Goal: Transaction & Acquisition: Purchase product/service

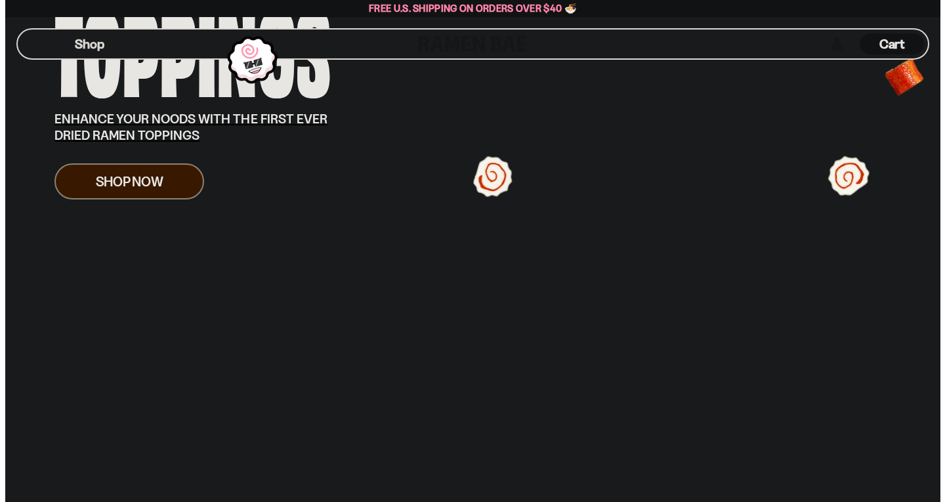
scroll to position [277, 0]
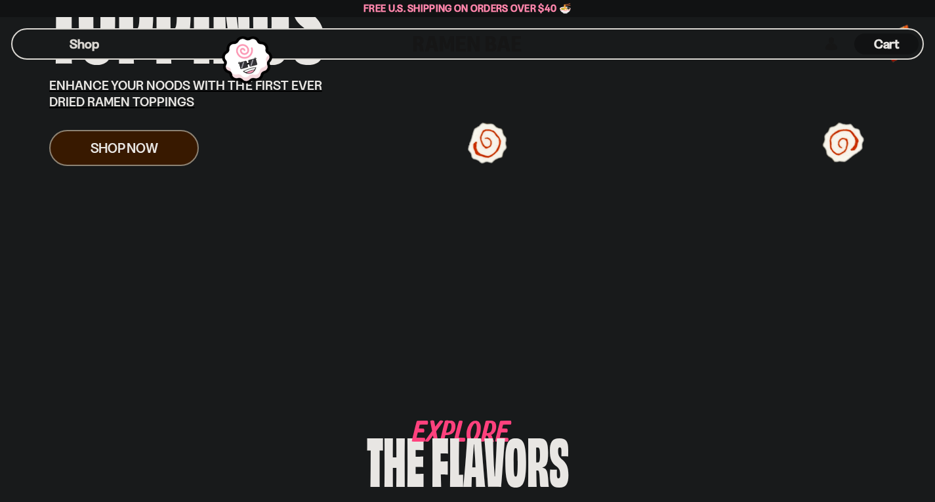
click at [41, 43] on button "Mobile Menu Trigger" at bounding box center [41, 44] width 18 height 11
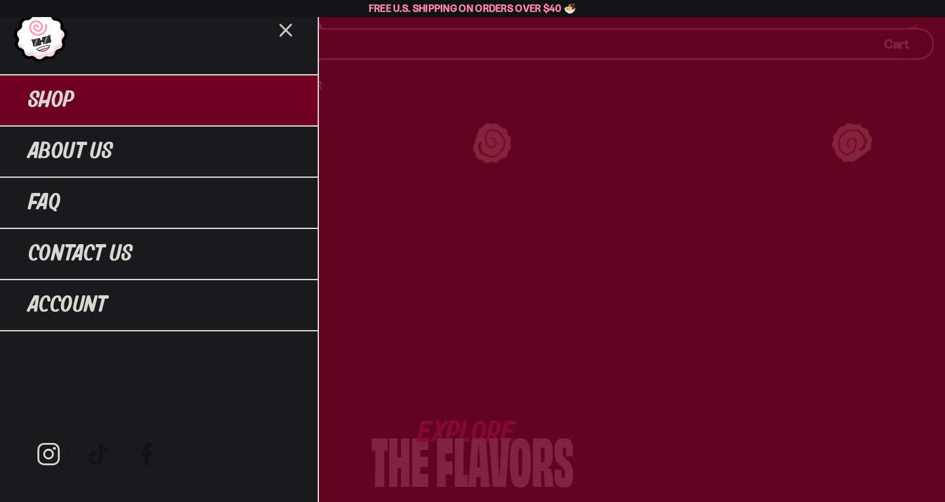
click at [108, 93] on link "Shop" at bounding box center [159, 99] width 318 height 51
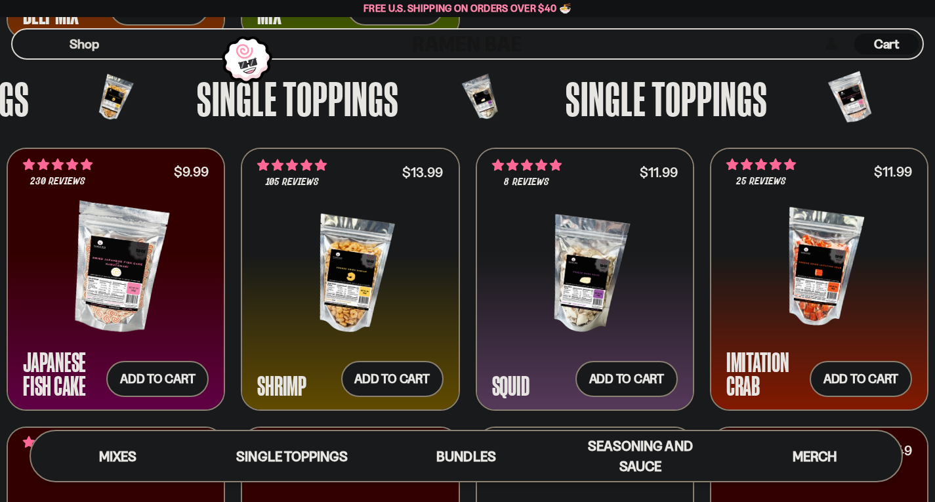
scroll to position [1080, 0]
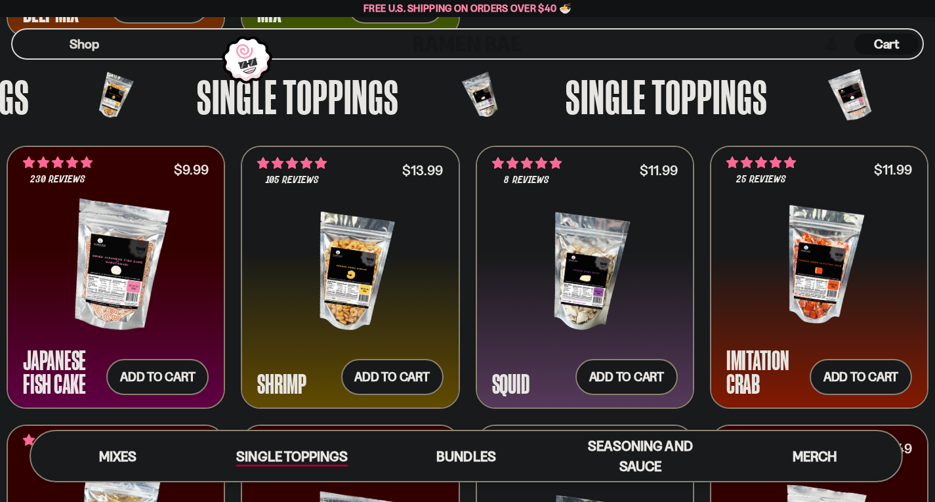
click at [318, 443] on link "Single Toppings" at bounding box center [292, 456] width 174 height 50
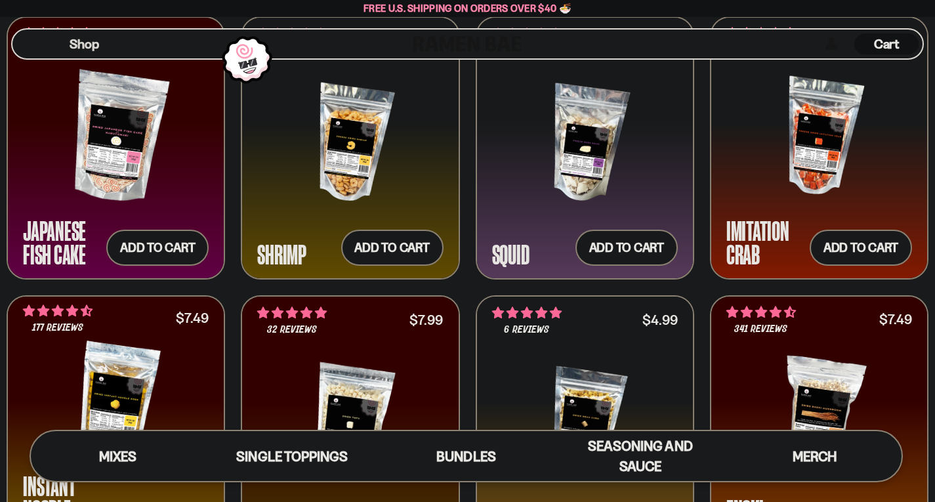
scroll to position [1212, 0]
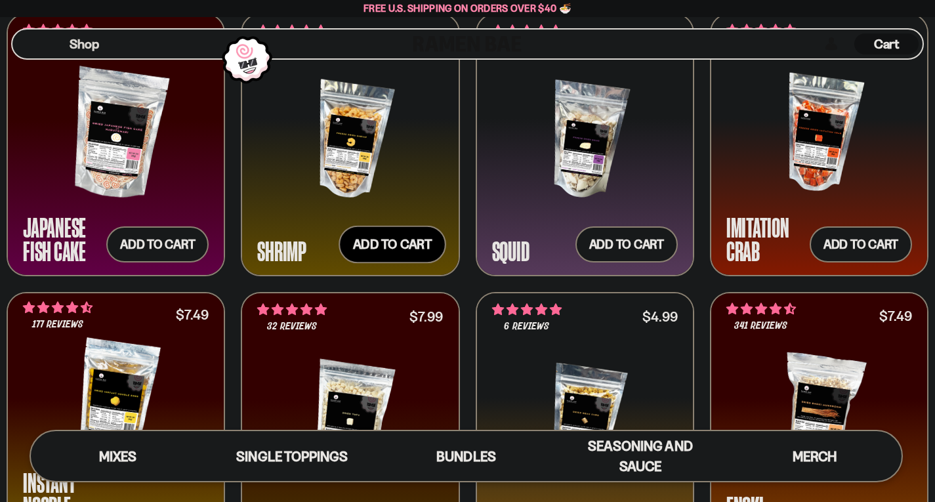
click at [429, 254] on button "Add to cart Add ― Regular price $13.99 Regular price Sale price $13.99 Unit pri…" at bounding box center [393, 245] width 108 height 38
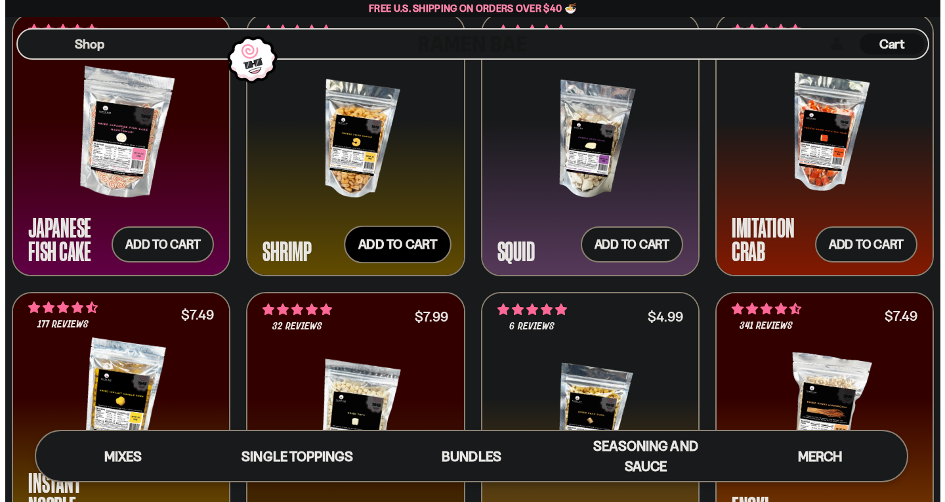
scroll to position [1220, 0]
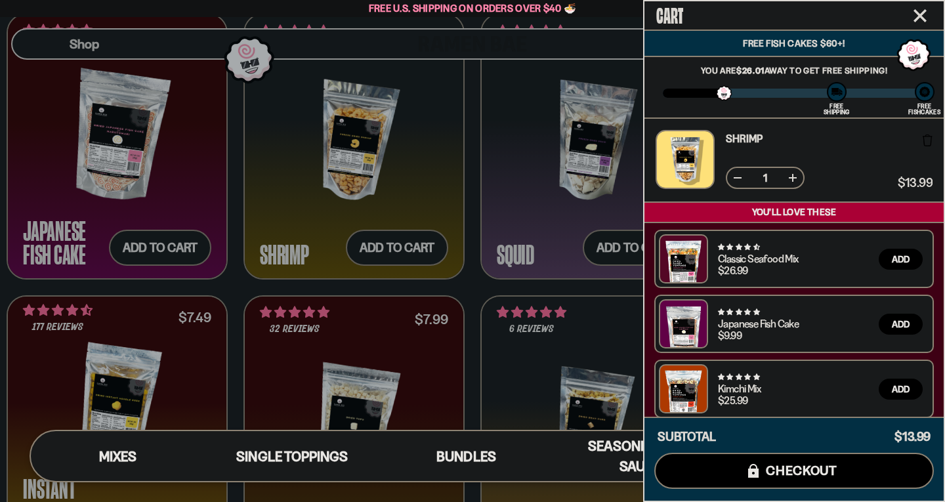
click at [913, 20] on button "Close cart" at bounding box center [921, 16] width 20 height 20
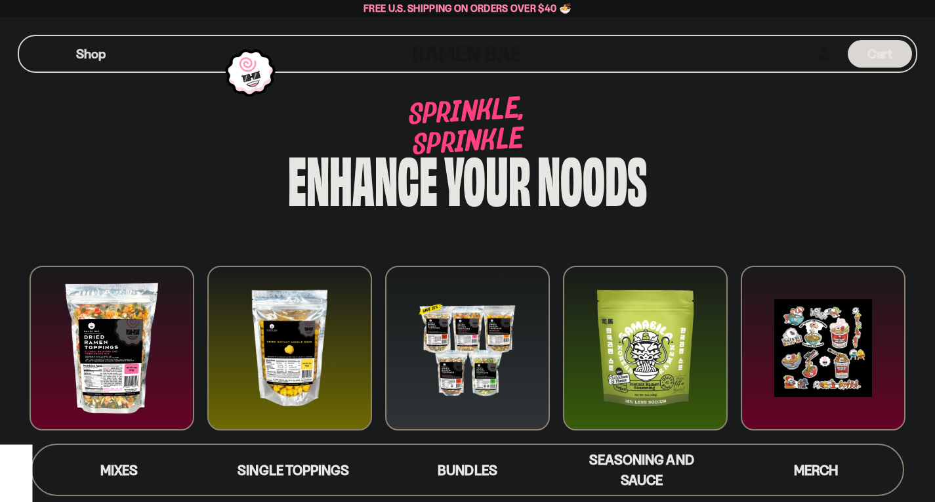
scroll to position [11, 0]
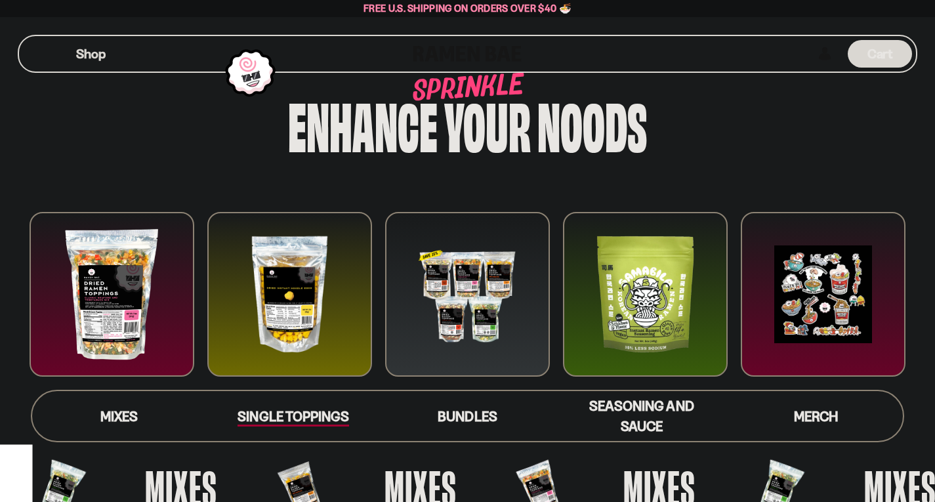
click at [332, 419] on span "Single Toppings" at bounding box center [293, 417] width 111 height 18
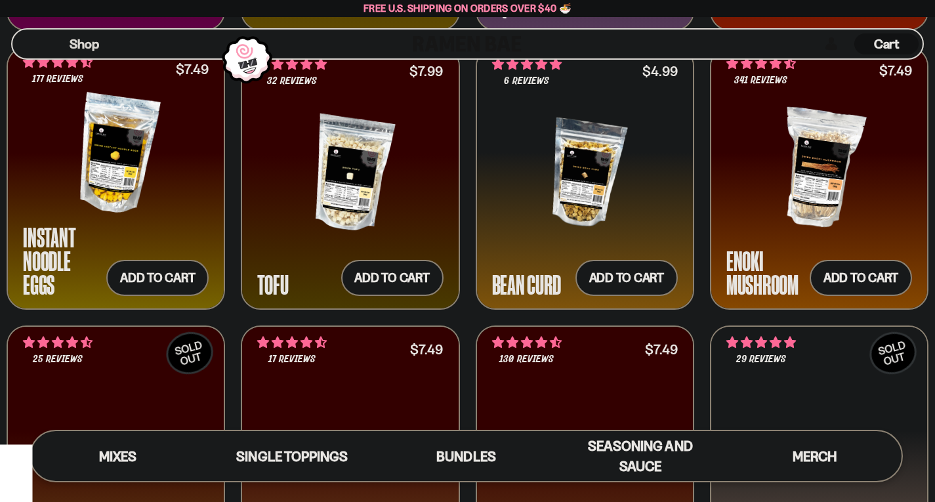
scroll to position [10, 0]
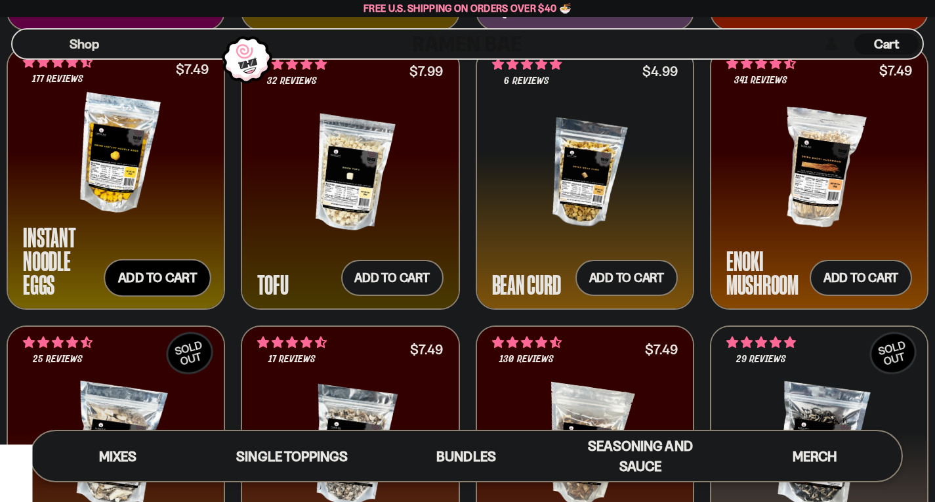
click at [166, 270] on button "Add to cart Add ― Regular price $7.49 Regular price Sale price $7.49 Unit price…" at bounding box center [158, 278] width 108 height 38
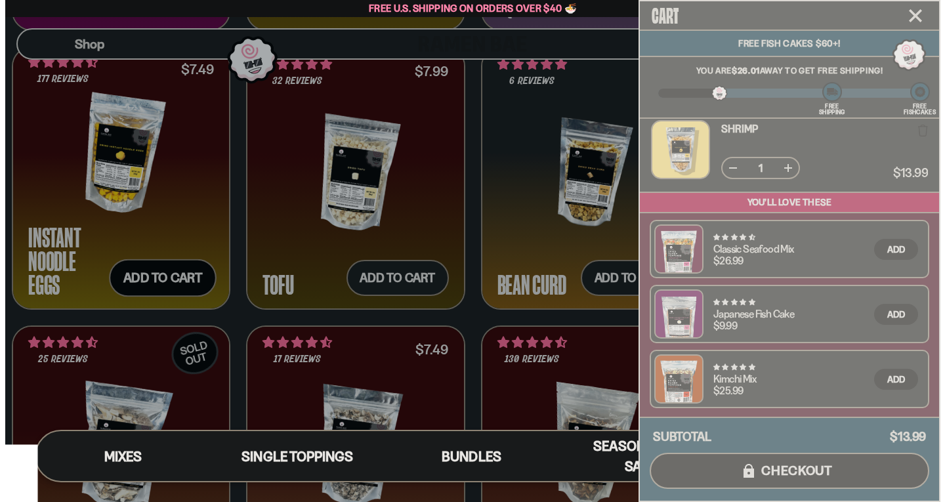
scroll to position [1466, 0]
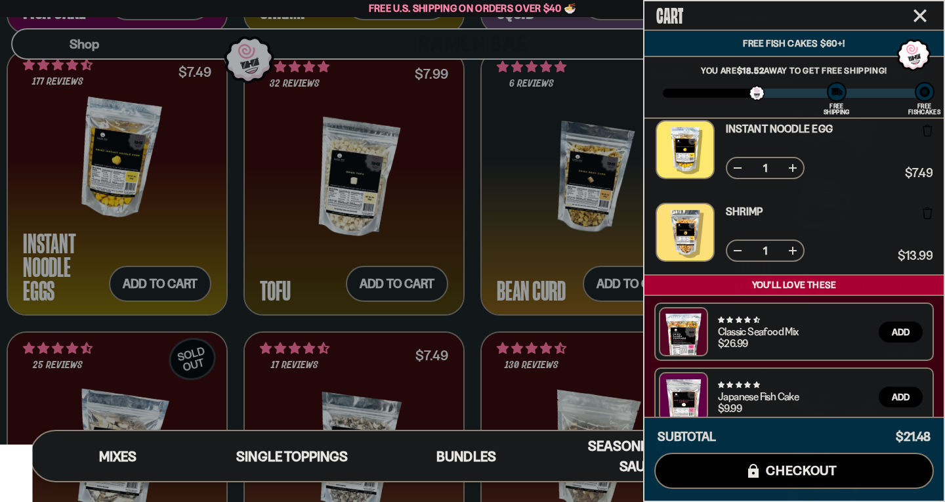
click at [740, 251] on button at bounding box center [737, 250] width 13 height 13
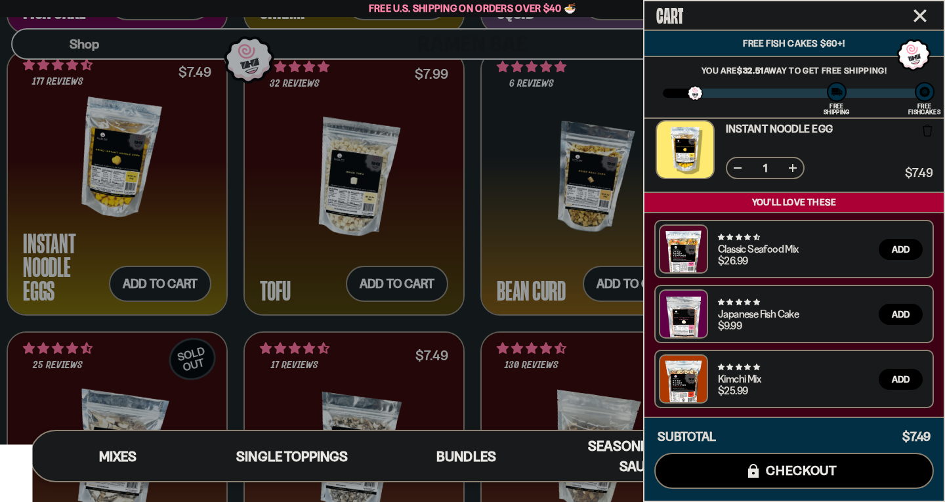
click at [925, 18] on icon "Close cart" at bounding box center [920, 15] width 13 height 13
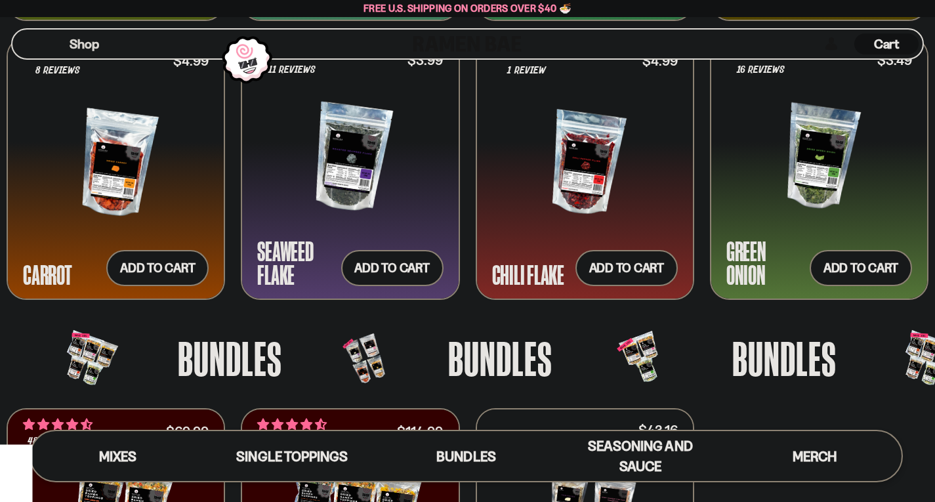
scroll to position [0, 0]
click at [775, 163] on div at bounding box center [820, 158] width 186 height 131
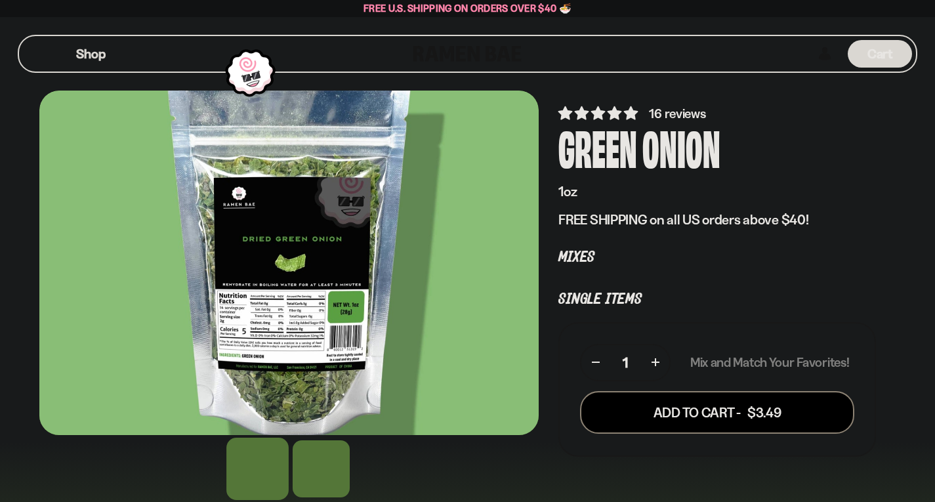
scroll to position [34, 0]
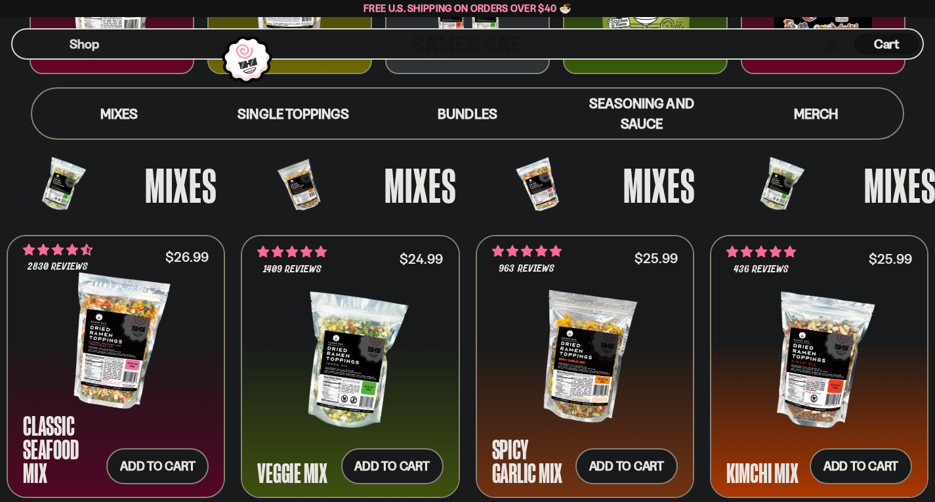
click at [299, 112] on span "Single Toppings" at bounding box center [293, 114] width 111 height 16
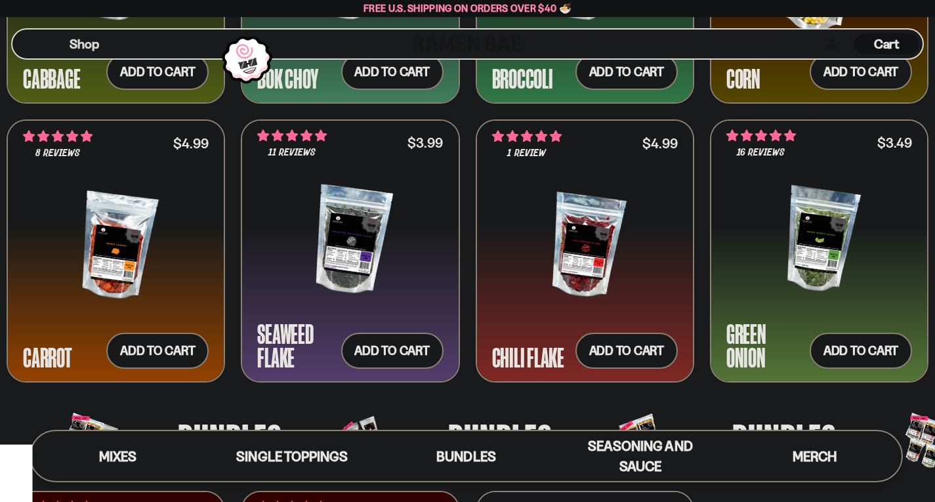
scroll to position [2204, 0]
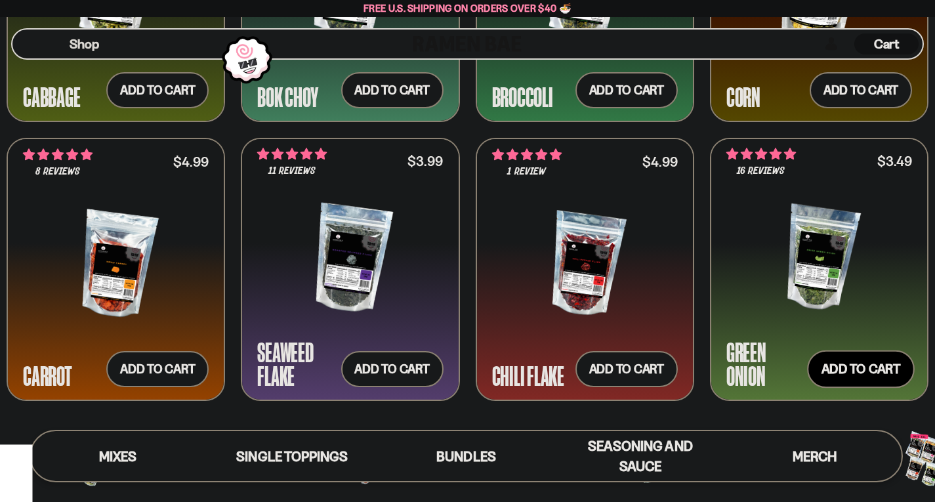
click at [863, 379] on button "Add to cart Add ― Regular price $3.49 Regular price Sale price $3.49 Unit price…" at bounding box center [861, 369] width 108 height 38
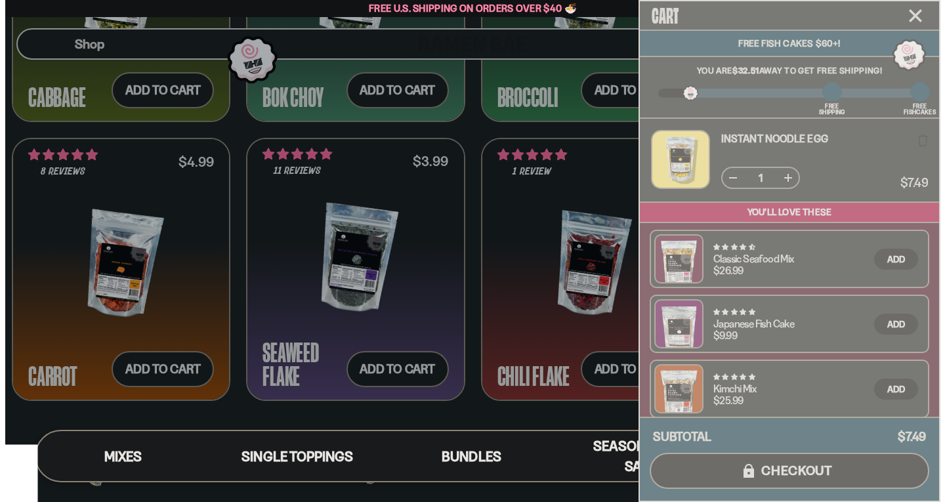
scroll to position [2221, 0]
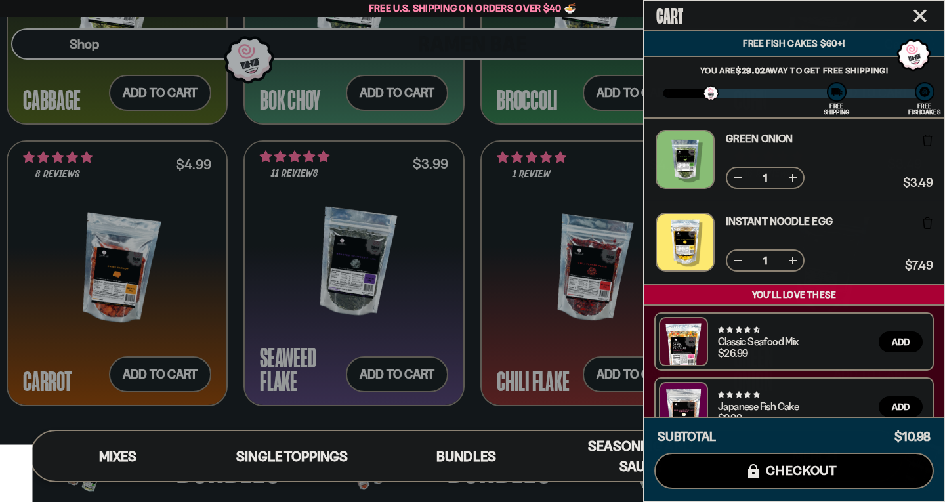
click at [174, 321] on div at bounding box center [472, 251] width 945 height 502
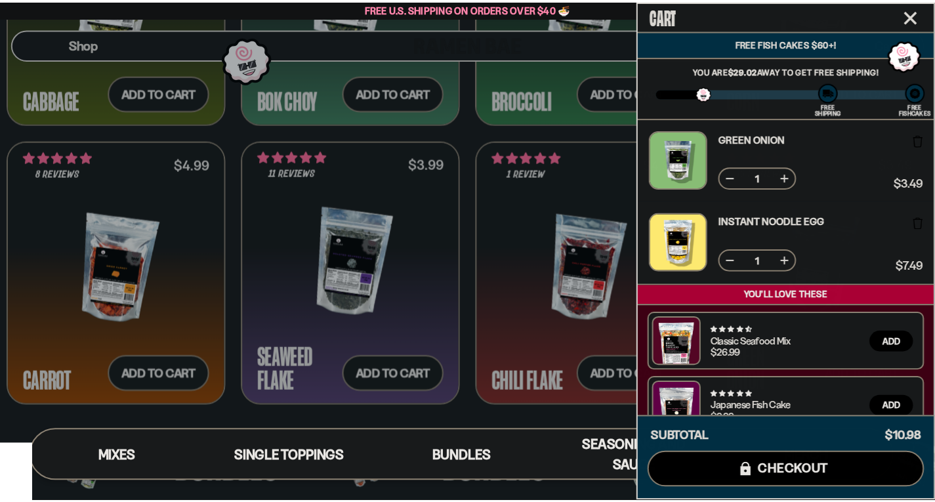
scroll to position [2205, 0]
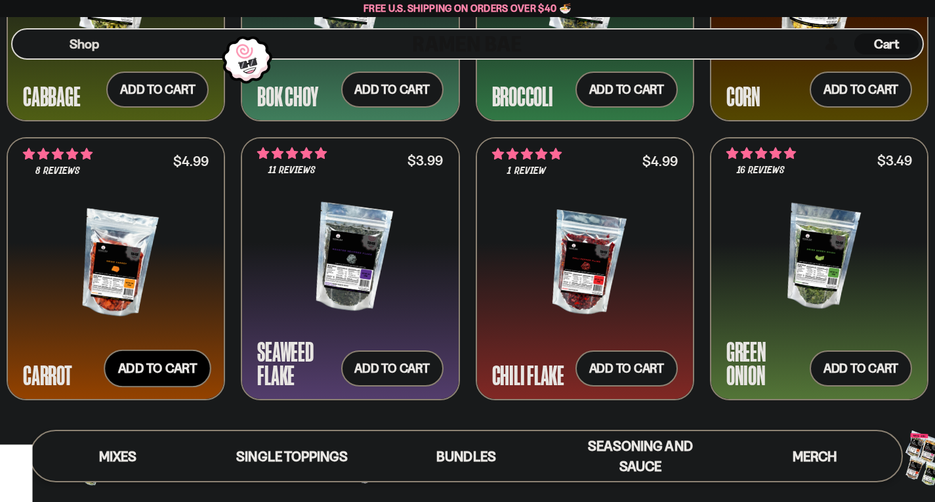
click at [169, 370] on button "Add to cart Add ― Regular price $4.99 Regular price Sale price $4.99 Unit price…" at bounding box center [158, 368] width 108 height 38
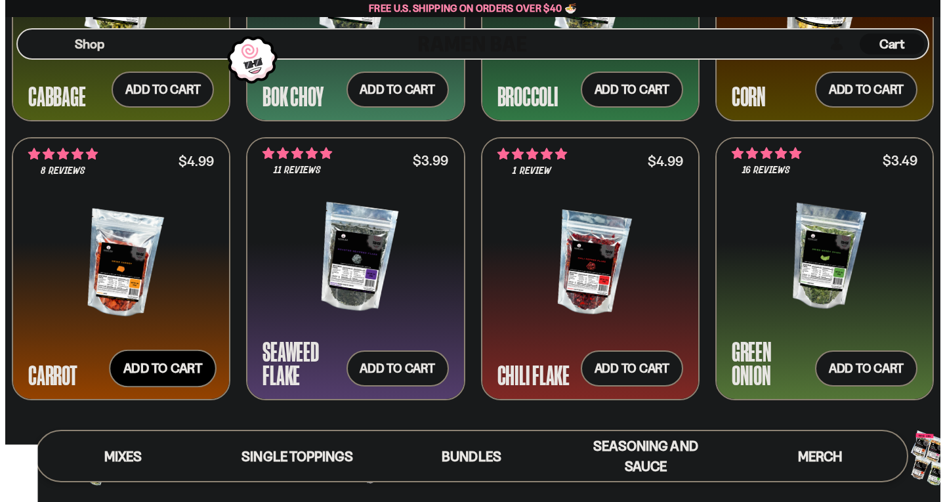
scroll to position [2222, 0]
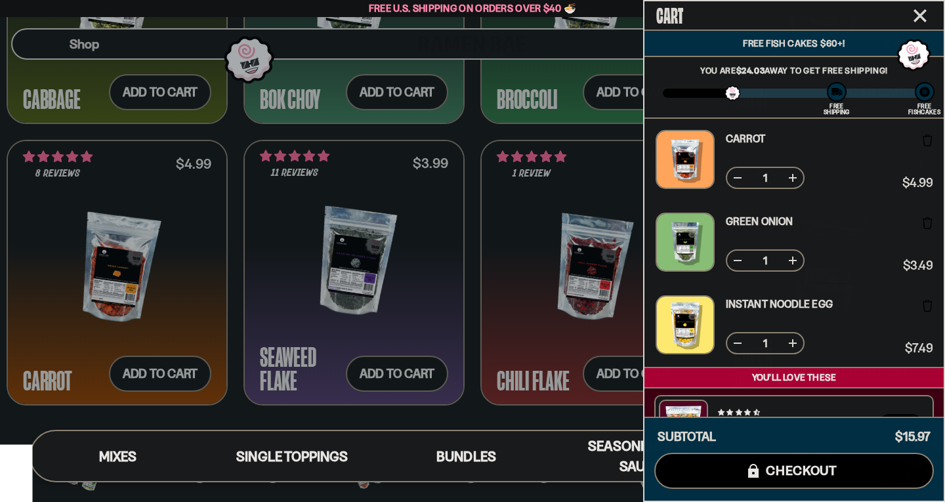
click at [924, 21] on icon "Close cart" at bounding box center [920, 15] width 13 height 13
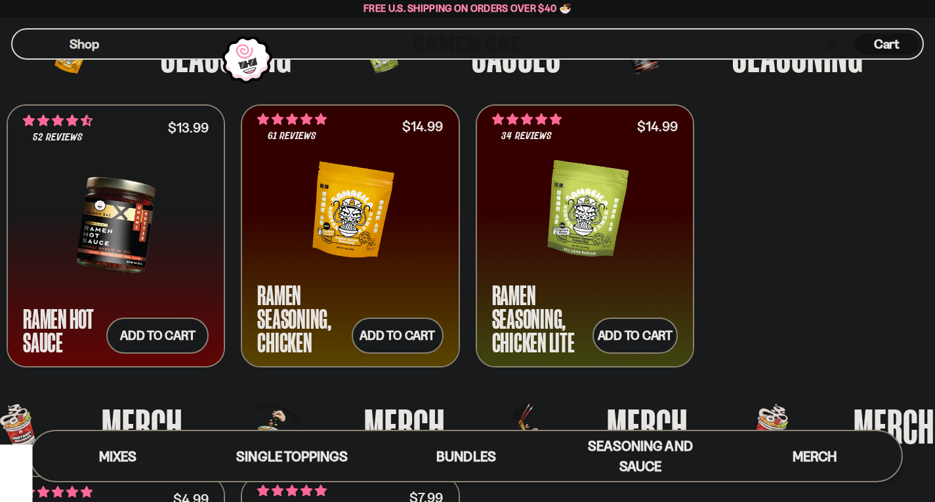
scroll to position [0, 0]
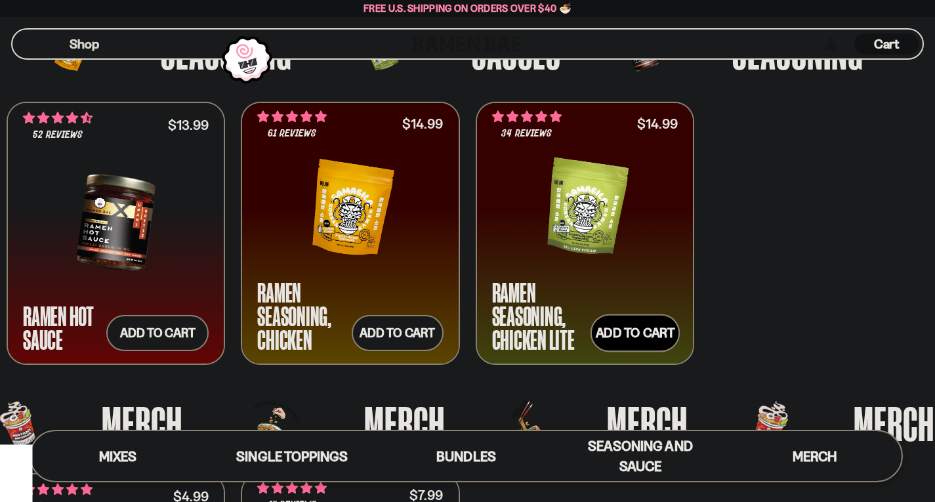
click at [609, 320] on button "Add to cart Add ― Regular price $14.99 Regular price Sale price $14.99 Unit pri…" at bounding box center [635, 333] width 89 height 38
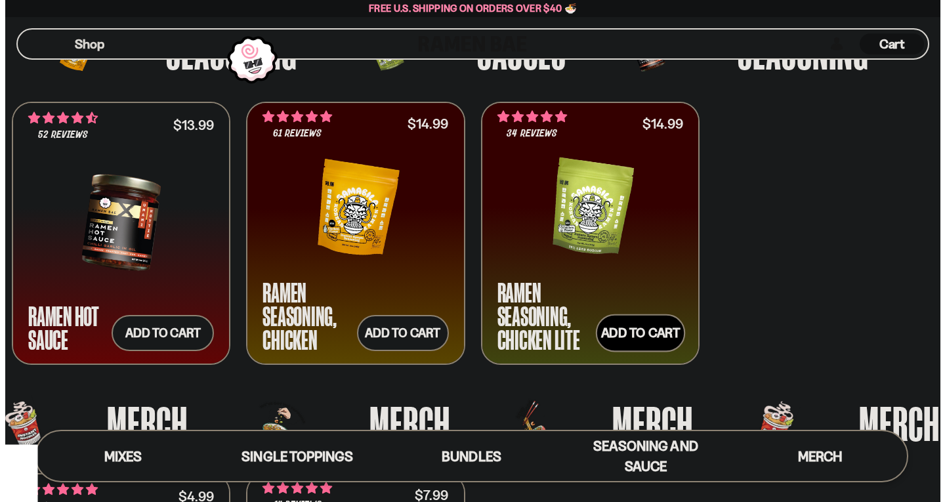
scroll to position [3007, 0]
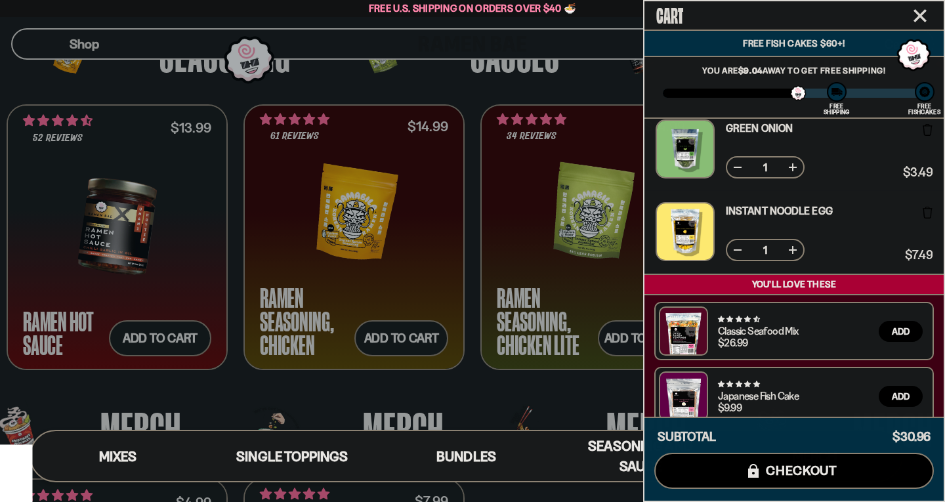
click at [583, 75] on div at bounding box center [472, 251] width 945 height 502
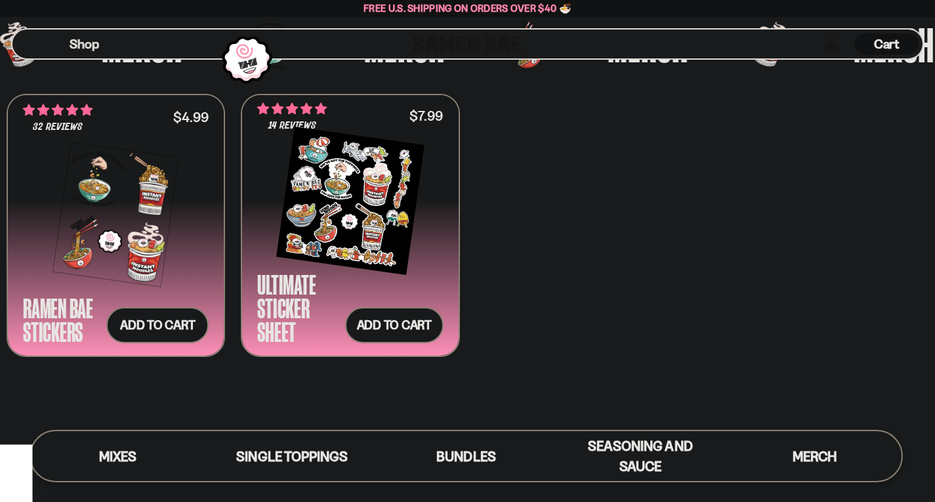
scroll to position [3362, 0]
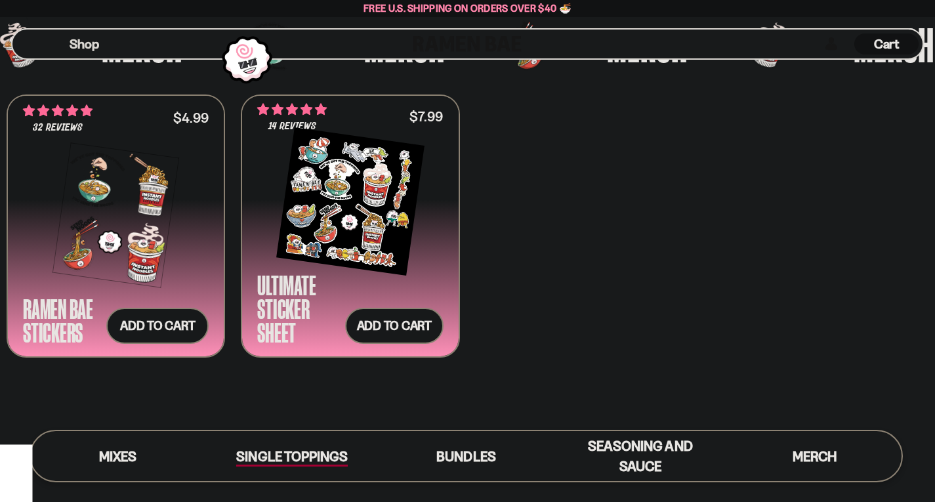
click at [239, 446] on div "Single Toppings" at bounding box center [291, 456] width 111 height 20
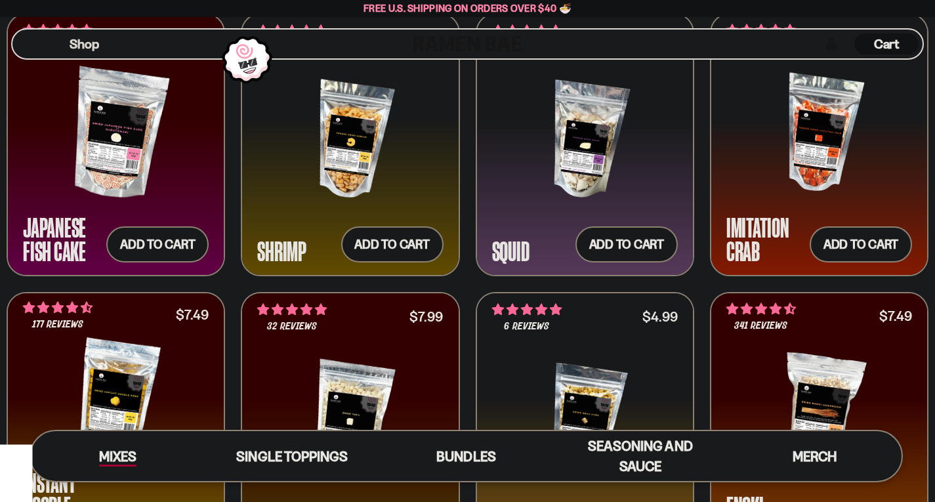
click at [133, 463] on span "Mixes" at bounding box center [117, 457] width 37 height 18
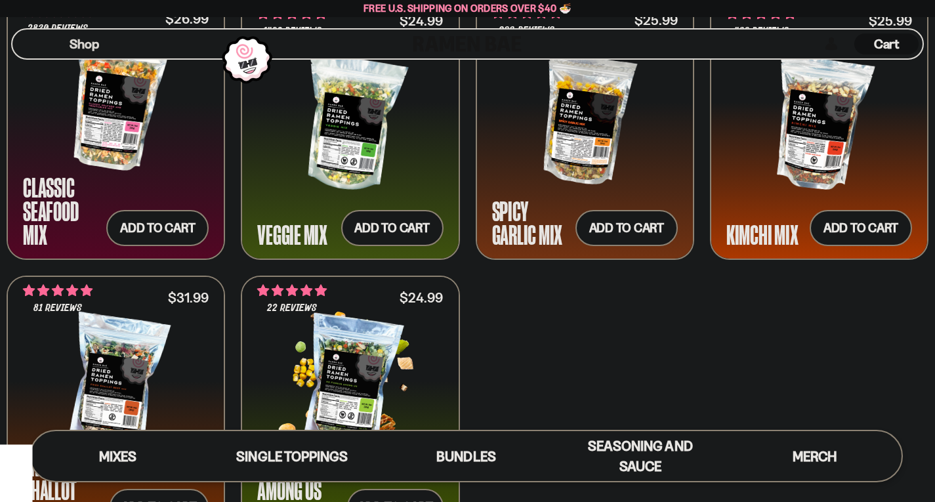
click at [347, 356] on div at bounding box center [350, 382] width 186 height 131
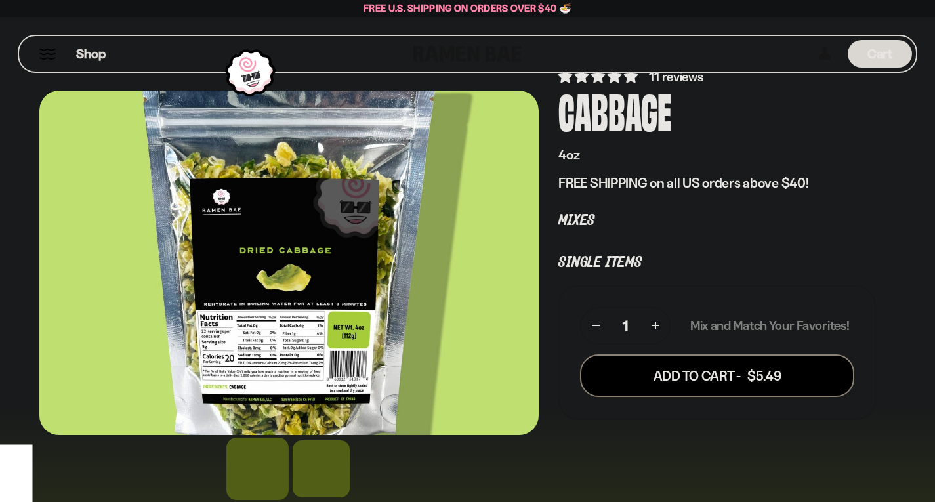
scroll to position [70, 0]
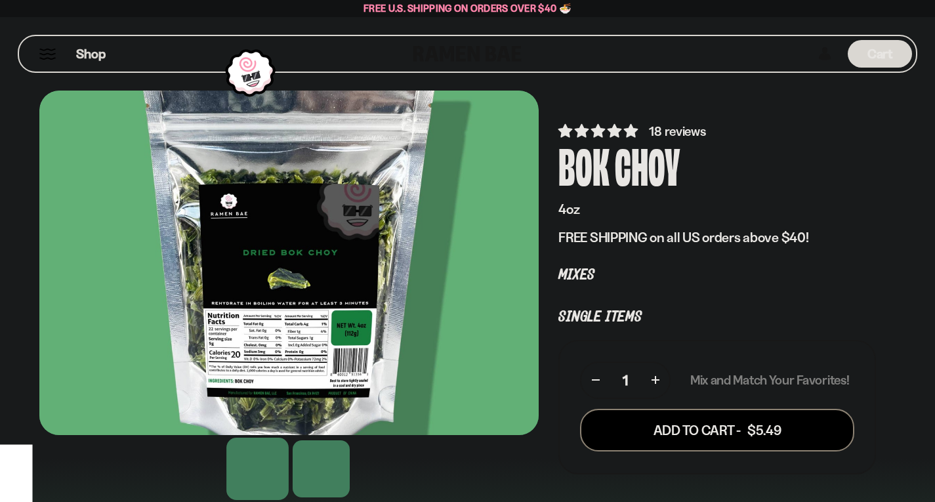
scroll to position [18, 0]
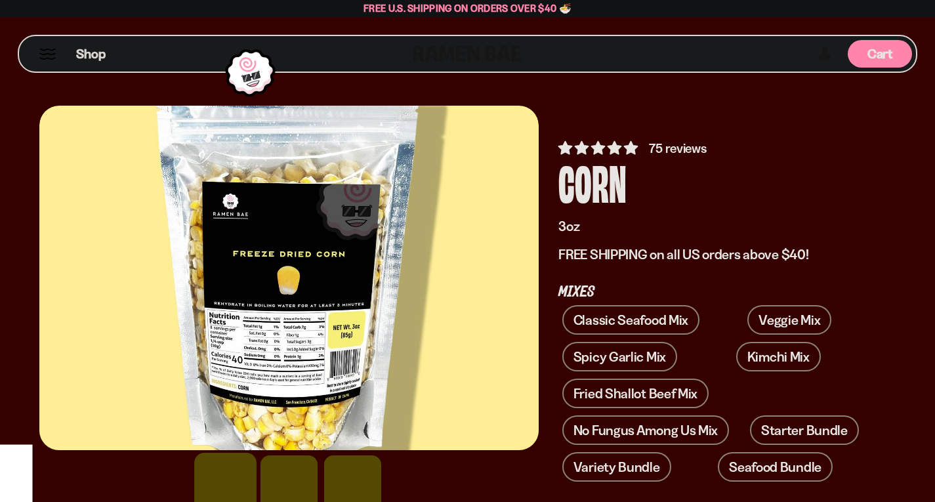
click at [863, 46] on div "Cart D0381C2F-513E-4F90-8A41-6F0A75DCBAAA" at bounding box center [880, 54] width 64 height 28
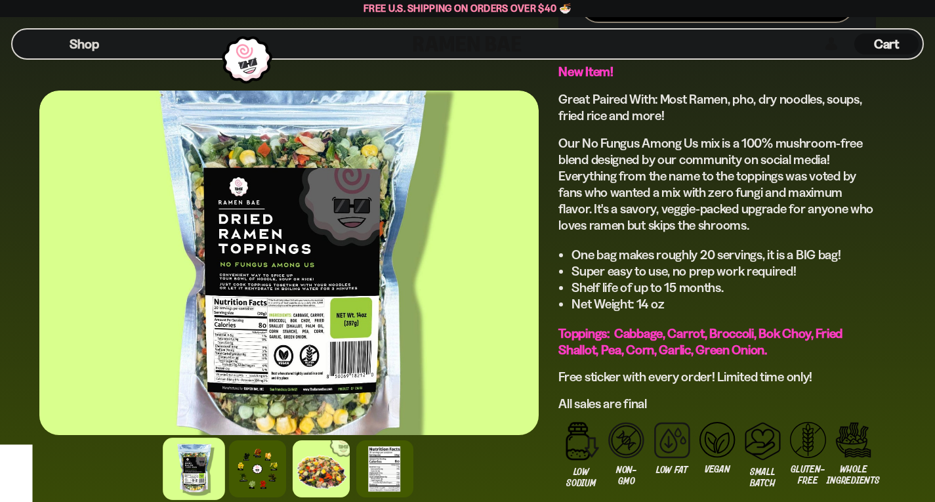
scroll to position [898, 0]
click at [227, 438] on div at bounding box center [257, 469] width 62 height 62
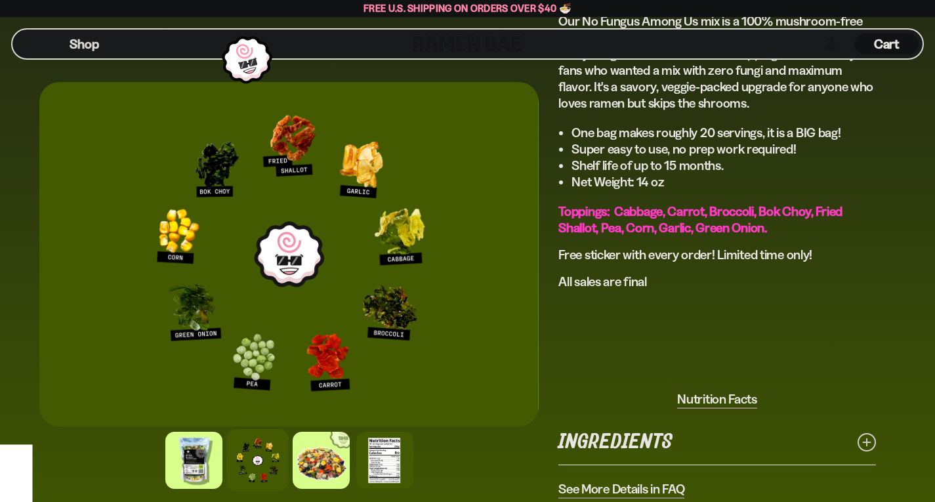
scroll to position [1026, 0]
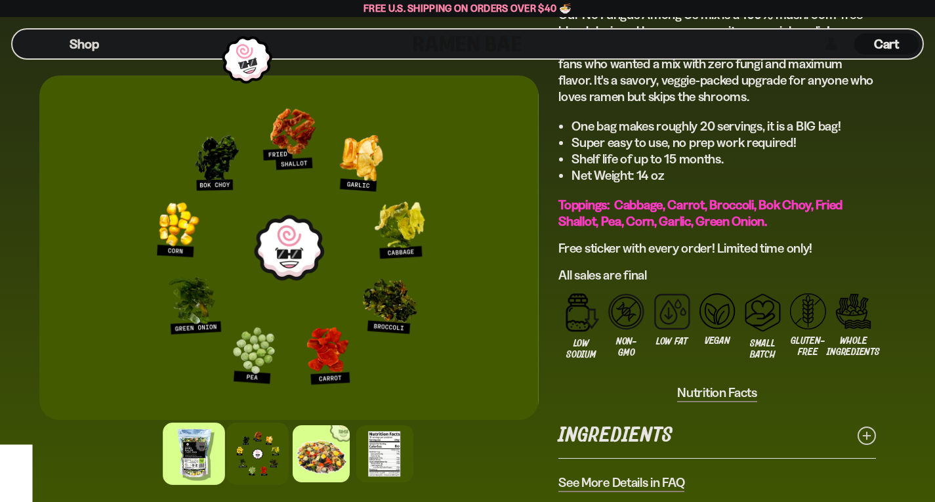
click at [163, 423] on div at bounding box center [194, 454] width 62 height 62
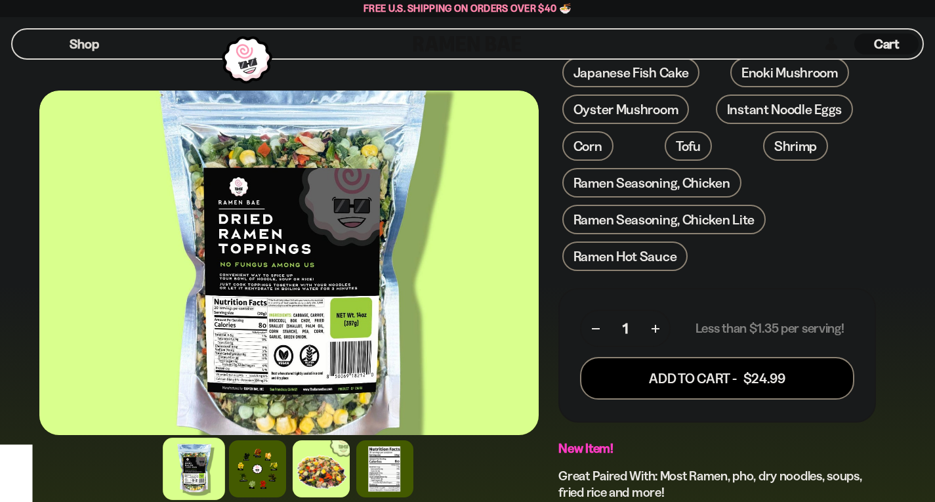
scroll to position [519, 0]
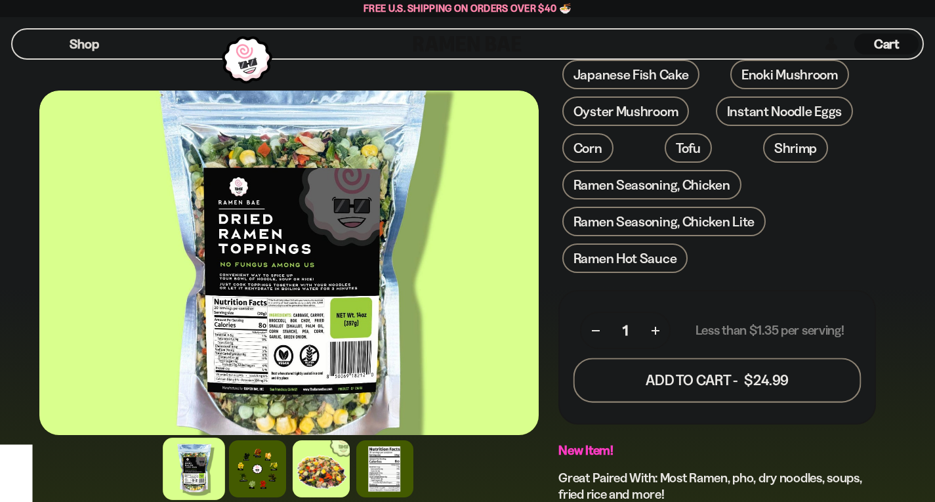
click at [574, 358] on button "Add To Cart - $24.99" at bounding box center [718, 380] width 288 height 45
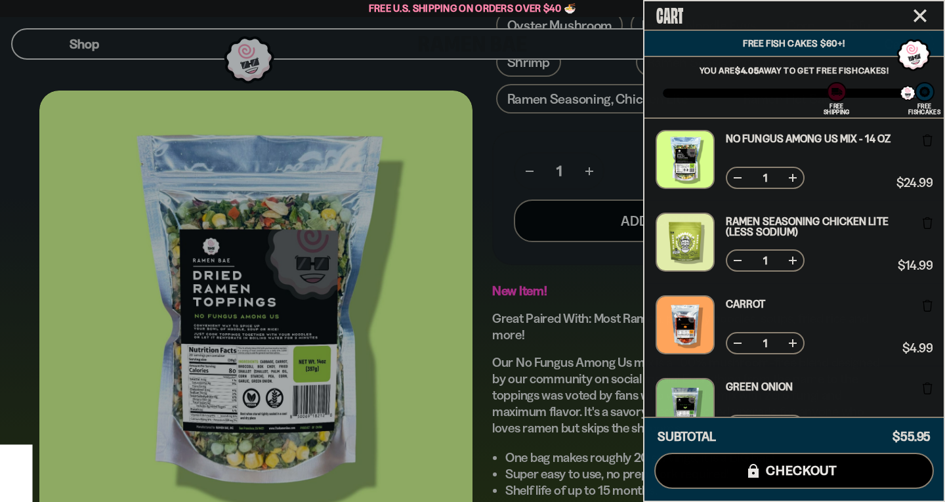
click at [232, 143] on div at bounding box center [472, 251] width 945 height 502
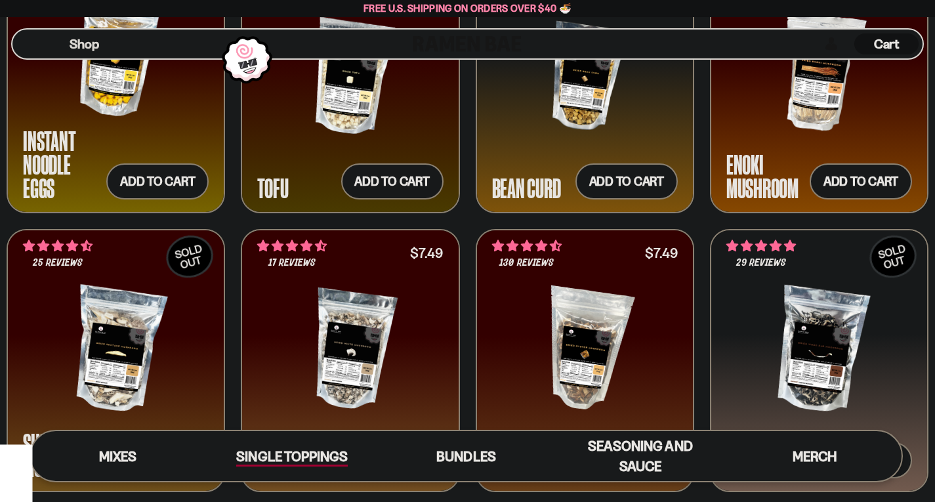
scroll to position [1555, 0]
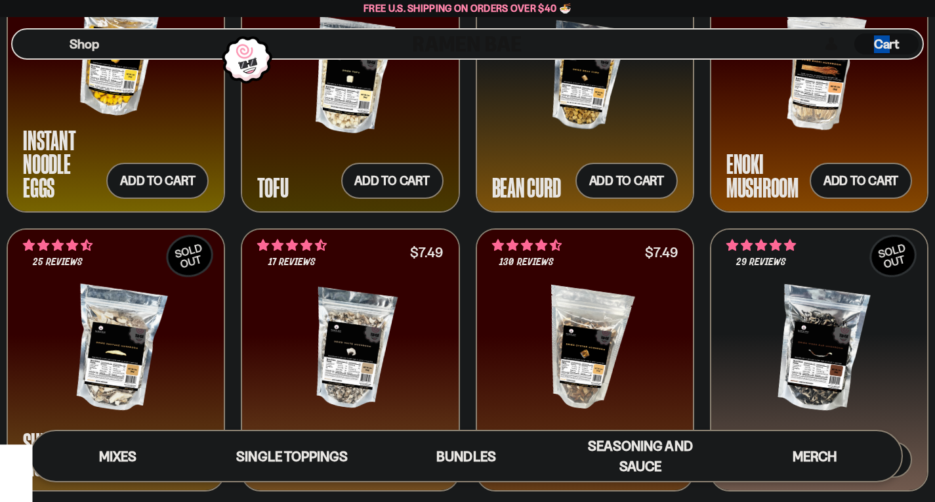
drag, startPoint x: 860, startPoint y: 35, endPoint x: 890, endPoint y: 45, distance: 31.4
click at [890, 45] on div "Cart D0381C2F-513E-4F90-8A41-6F0A75DCBAAA" at bounding box center [887, 43] width 64 height 21
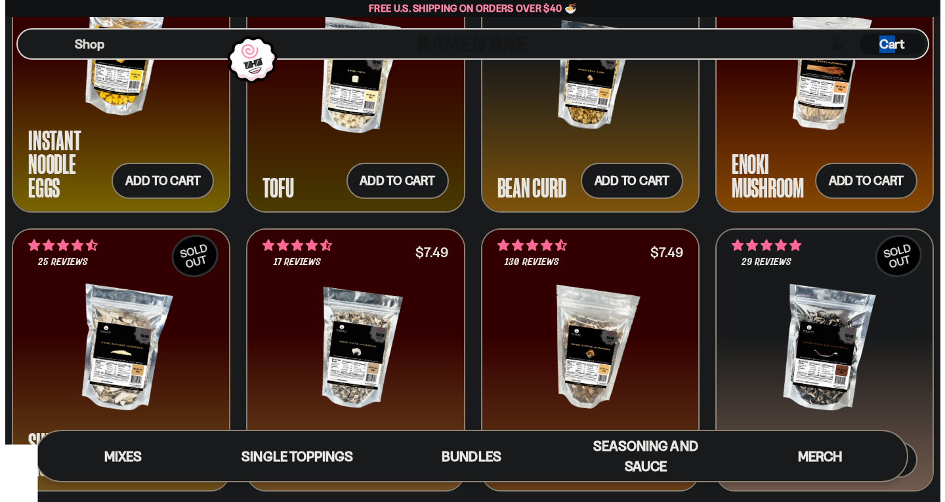
scroll to position [1566, 0]
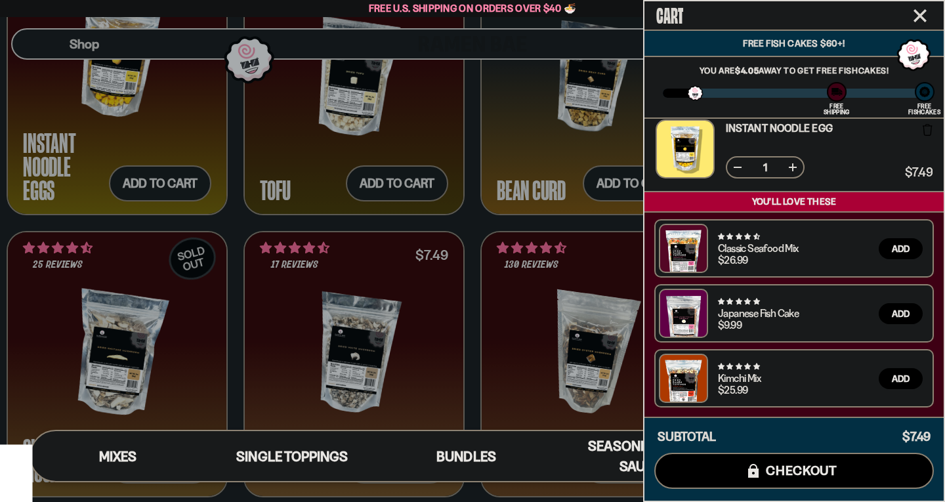
scroll to position [0, 0]
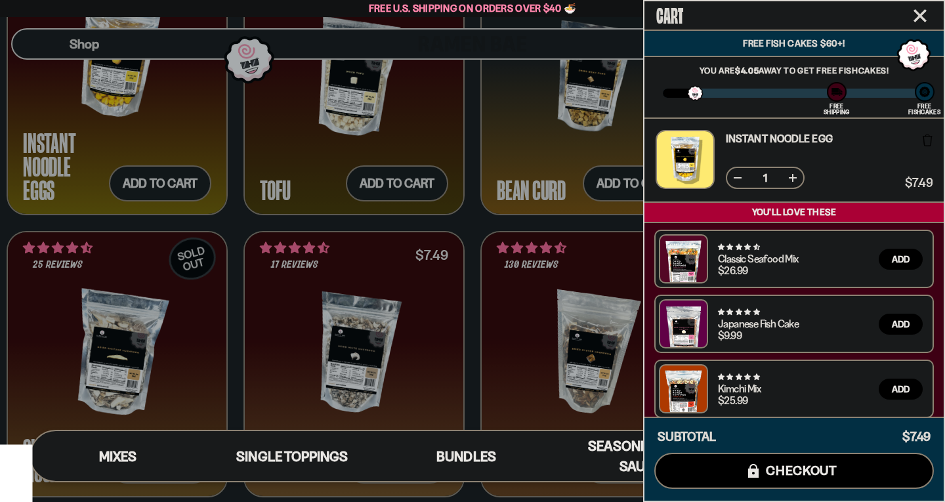
click at [924, 10] on icon "Close cart" at bounding box center [920, 15] width 13 height 13
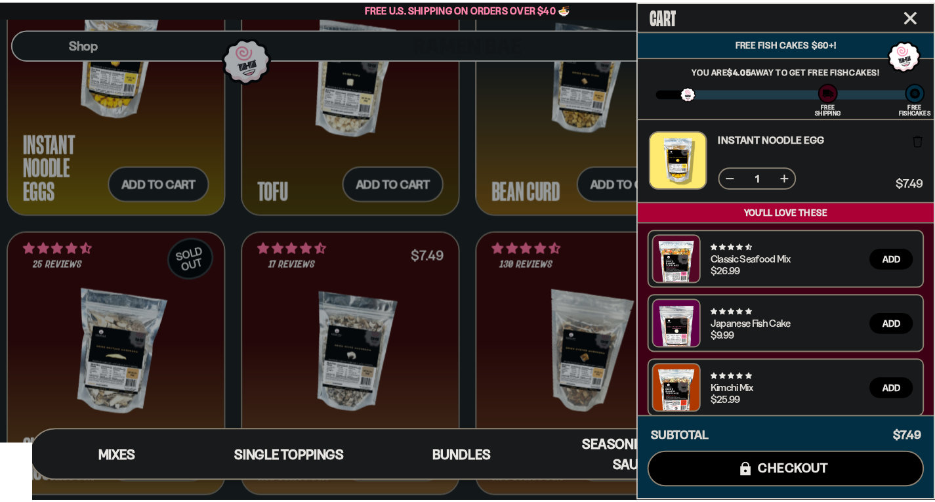
scroll to position [1556, 0]
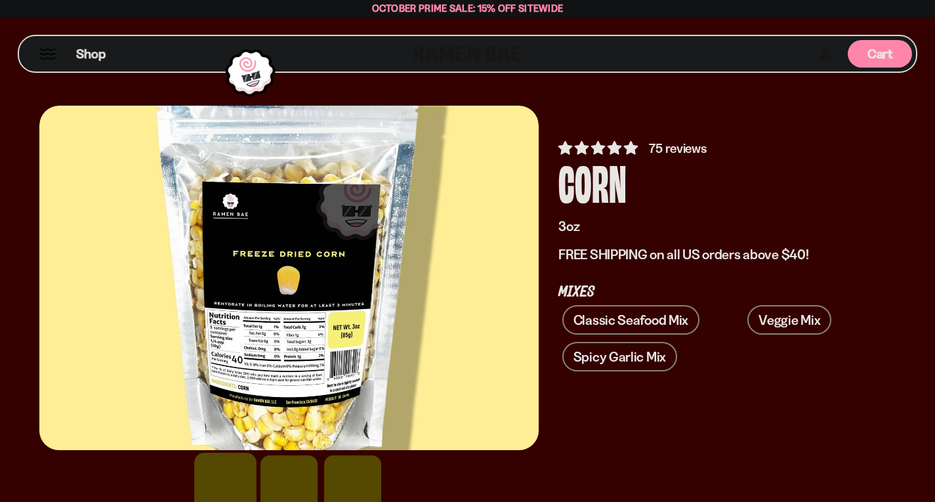
click at [880, 47] on span "Cart" at bounding box center [881, 54] width 26 height 16
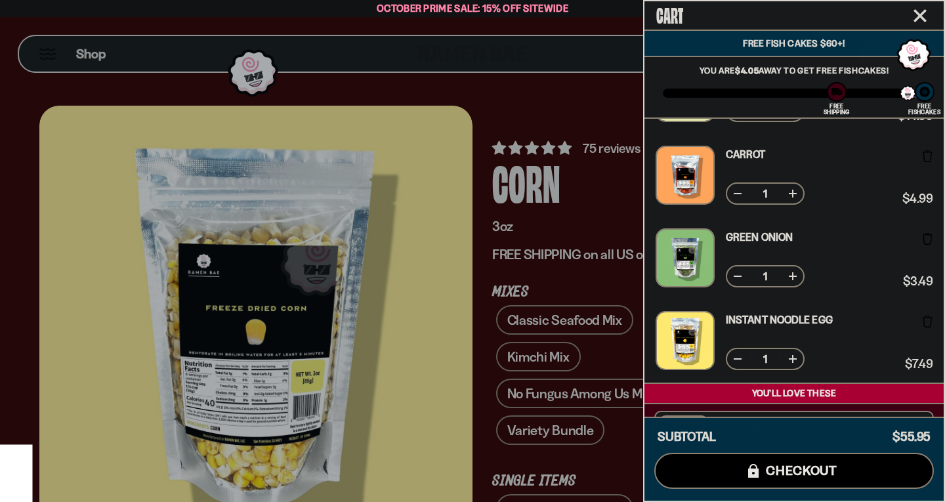
scroll to position [150, 0]
click at [698, 250] on div at bounding box center [685, 257] width 59 height 59
click at [678, 254] on div at bounding box center [685, 257] width 59 height 59
click at [746, 234] on link "Green Onion" at bounding box center [759, 237] width 67 height 11
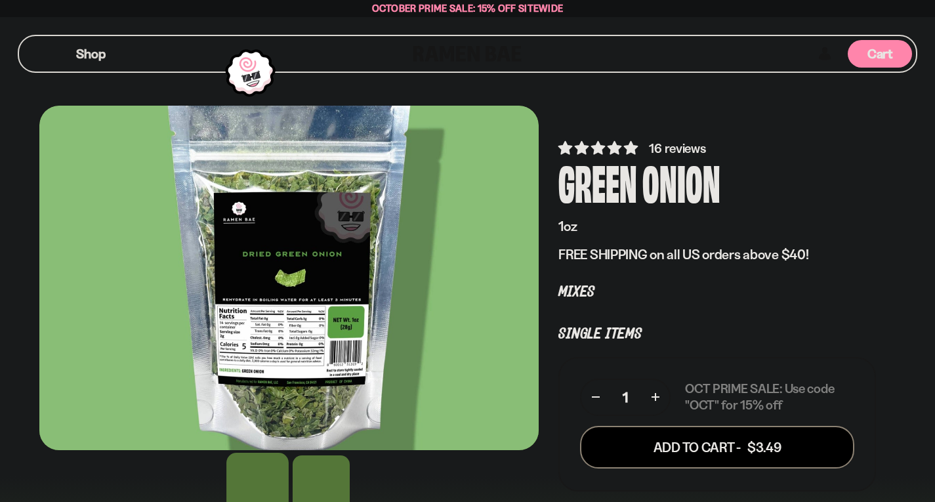
click at [884, 51] on span "Cart" at bounding box center [881, 54] width 26 height 16
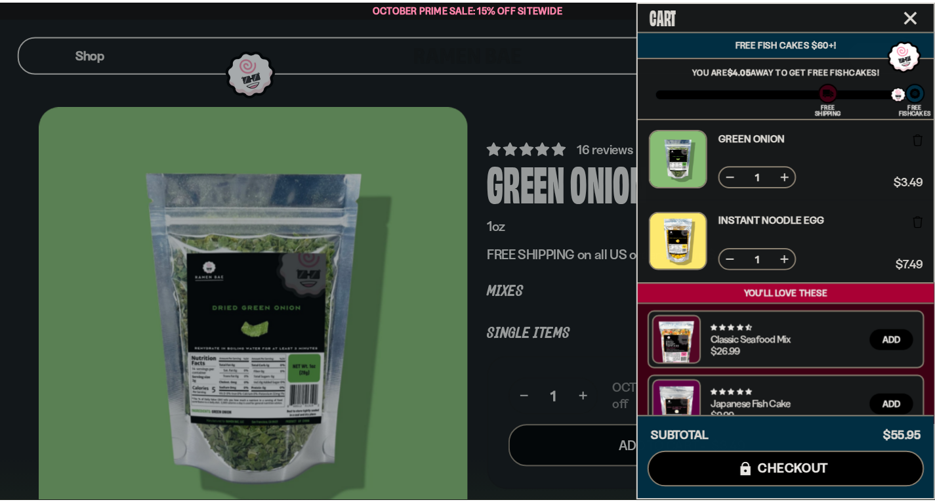
scroll to position [255, 0]
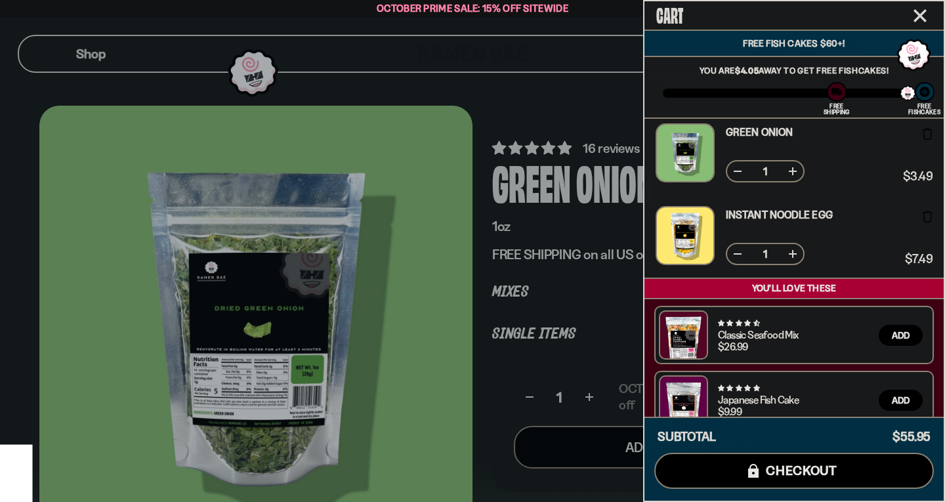
click at [588, 276] on div at bounding box center [472, 251] width 945 height 502
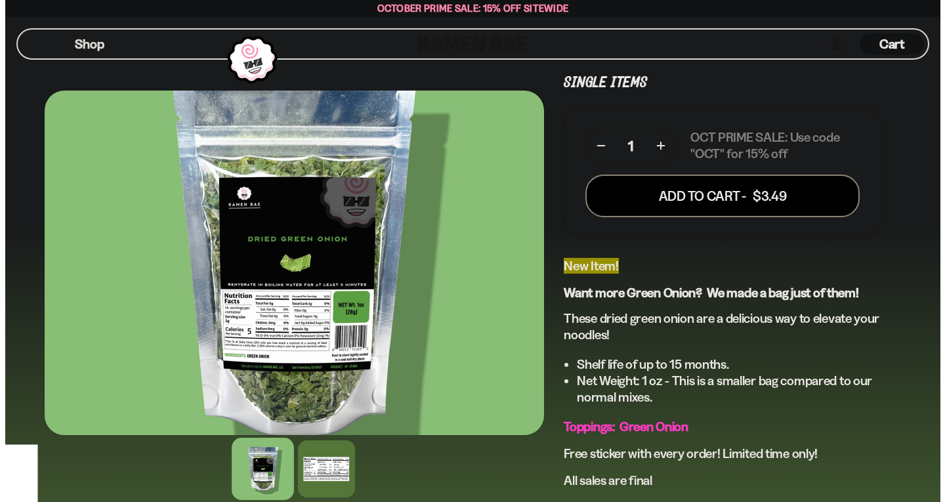
scroll to position [223, 0]
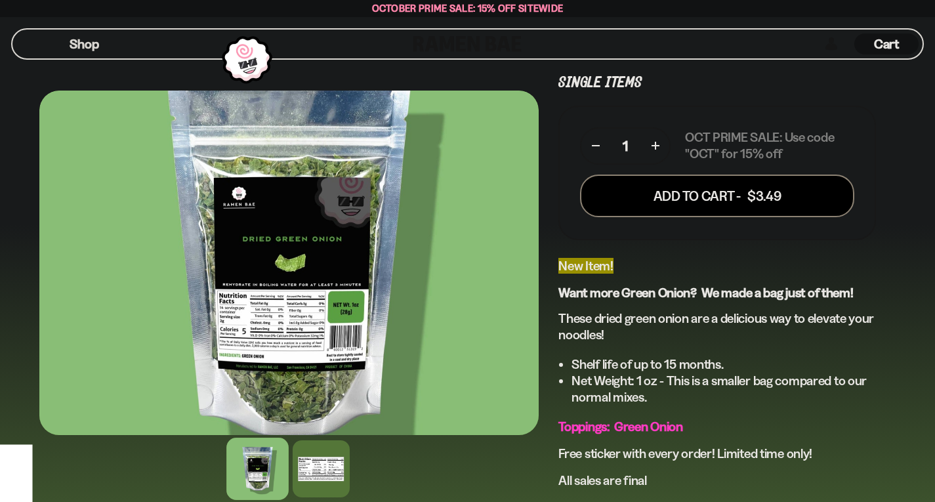
click at [878, 39] on span "Cart" at bounding box center [887, 44] width 26 height 16
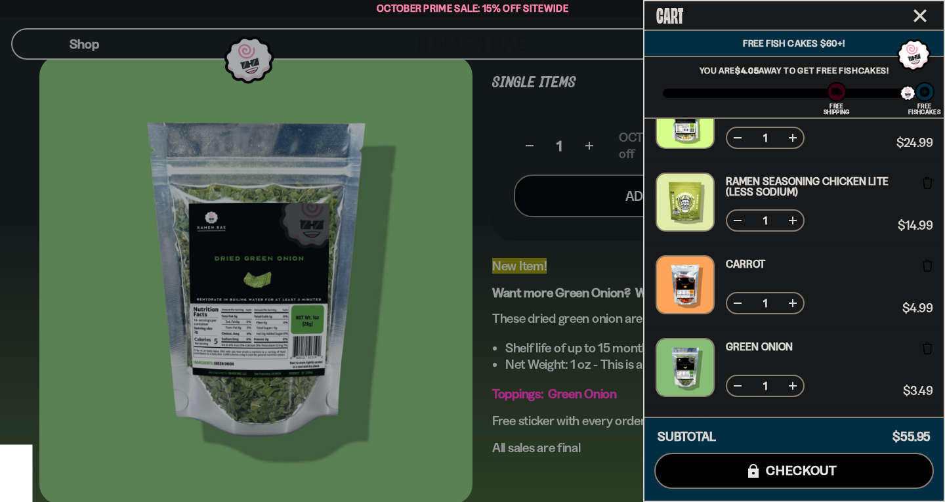
scroll to position [115, 0]
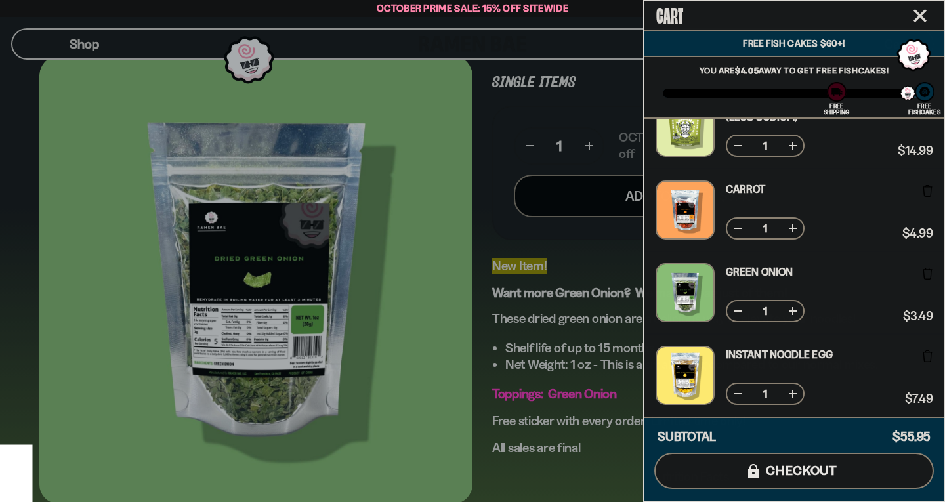
click at [767, 463] on span "checkout" at bounding box center [802, 470] width 72 height 14
